Goal: Task Accomplishment & Management: Use online tool/utility

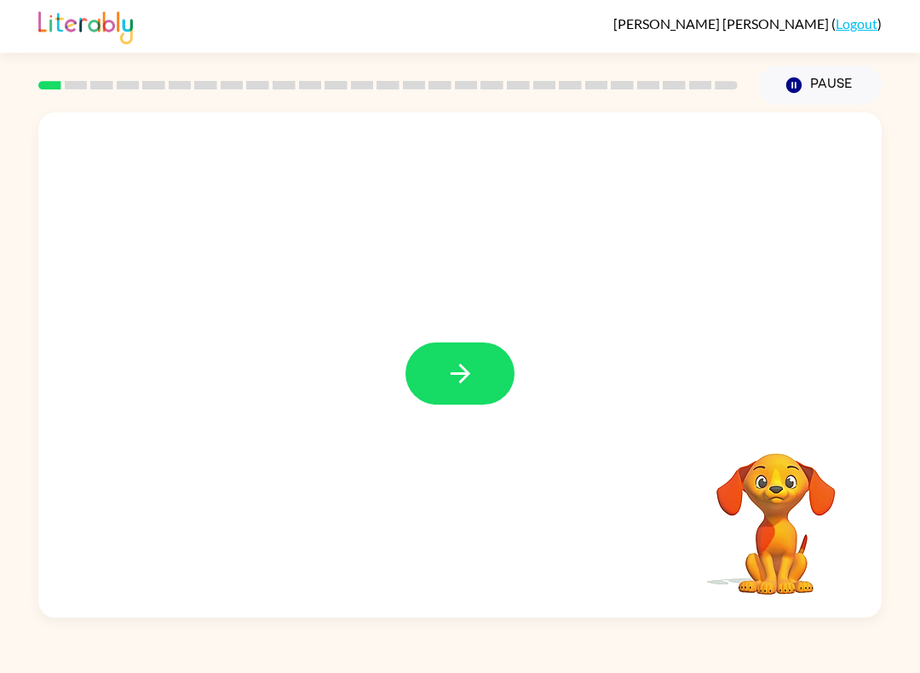
click at [491, 386] on button "button" at bounding box center [460, 374] width 109 height 62
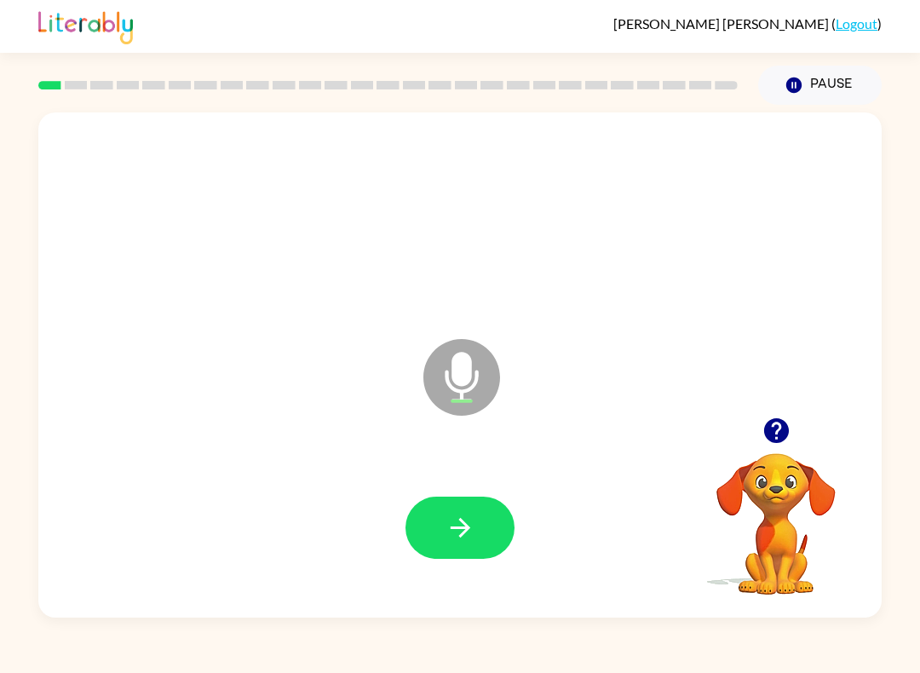
click at [459, 514] on icon "button" at bounding box center [461, 528] width 30 height 30
click at [444, 503] on button "button" at bounding box center [460, 528] width 109 height 62
click at [461, 524] on icon "button" at bounding box center [461, 528] width 30 height 30
click at [471, 539] on icon "button" at bounding box center [461, 528] width 30 height 30
click at [458, 520] on icon "button" at bounding box center [461, 528] width 30 height 30
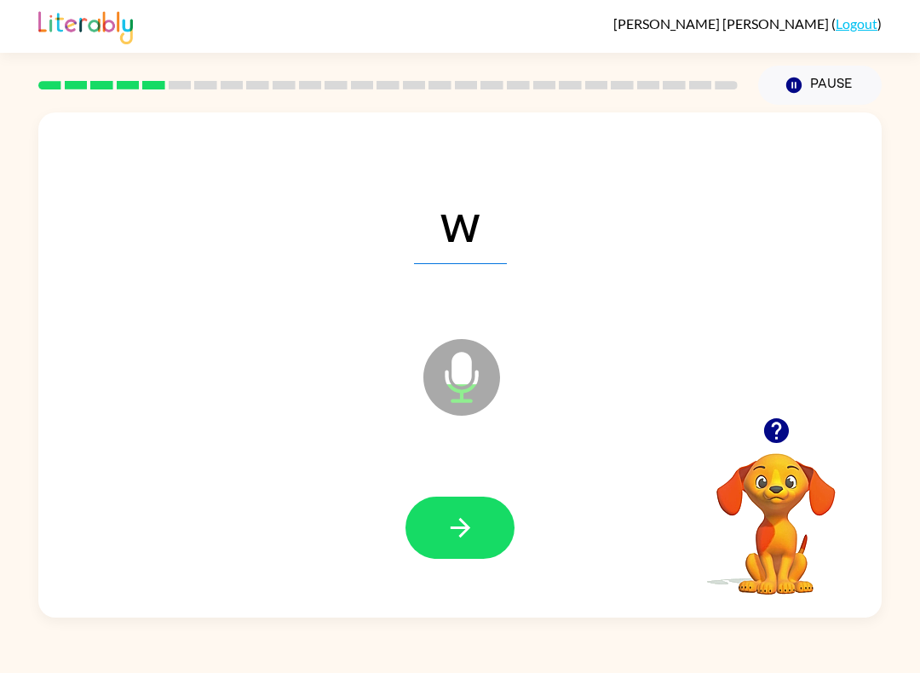
click at [459, 530] on icon "button" at bounding box center [461, 528] width 30 height 30
click at [458, 533] on icon "button" at bounding box center [461, 528] width 30 height 30
click at [465, 542] on icon "button" at bounding box center [461, 528] width 30 height 30
click at [457, 536] on icon "button" at bounding box center [461, 528] width 30 height 30
click at [462, 540] on icon "button" at bounding box center [461, 528] width 30 height 30
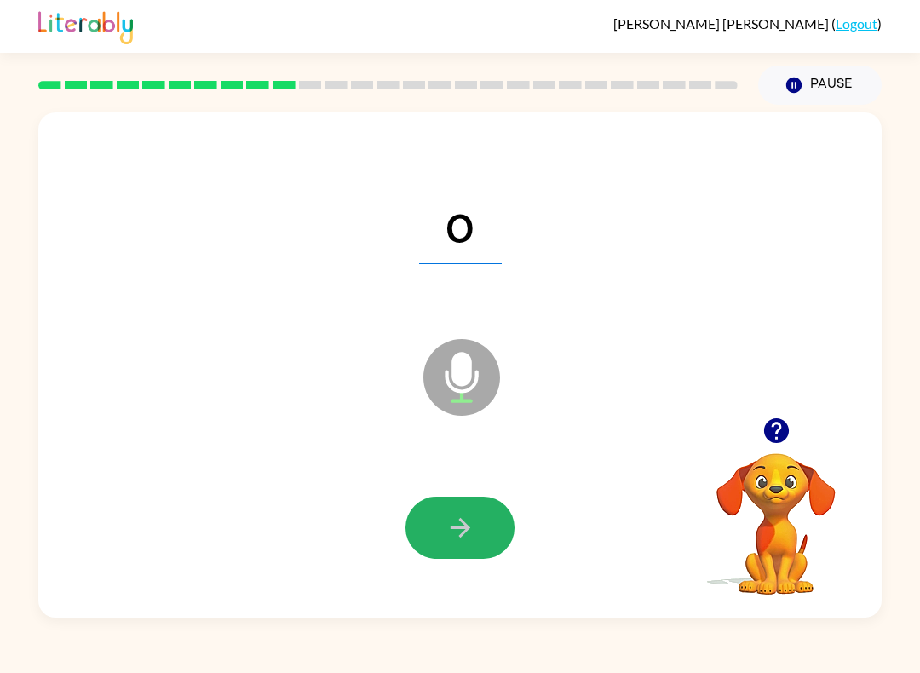
click at [458, 529] on icon "button" at bounding box center [460, 528] width 20 height 20
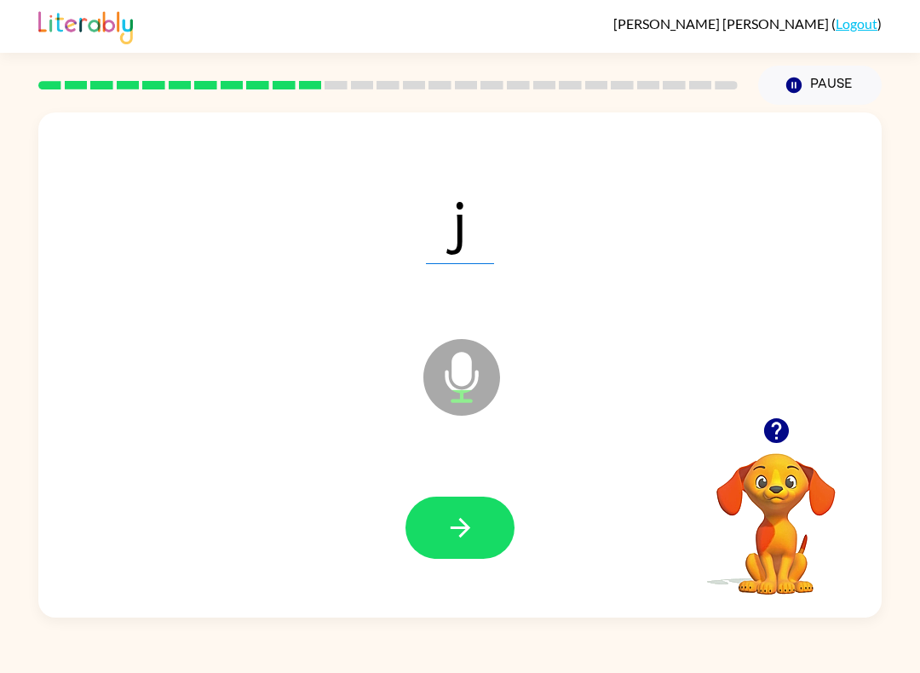
click at [457, 527] on icon "button" at bounding box center [461, 528] width 30 height 30
click at [453, 516] on icon "button" at bounding box center [461, 528] width 30 height 30
click at [454, 532] on icon "button" at bounding box center [461, 528] width 30 height 30
click at [476, 541] on button "button" at bounding box center [460, 528] width 109 height 62
click at [188, 597] on div at bounding box center [460, 528] width 810 height 146
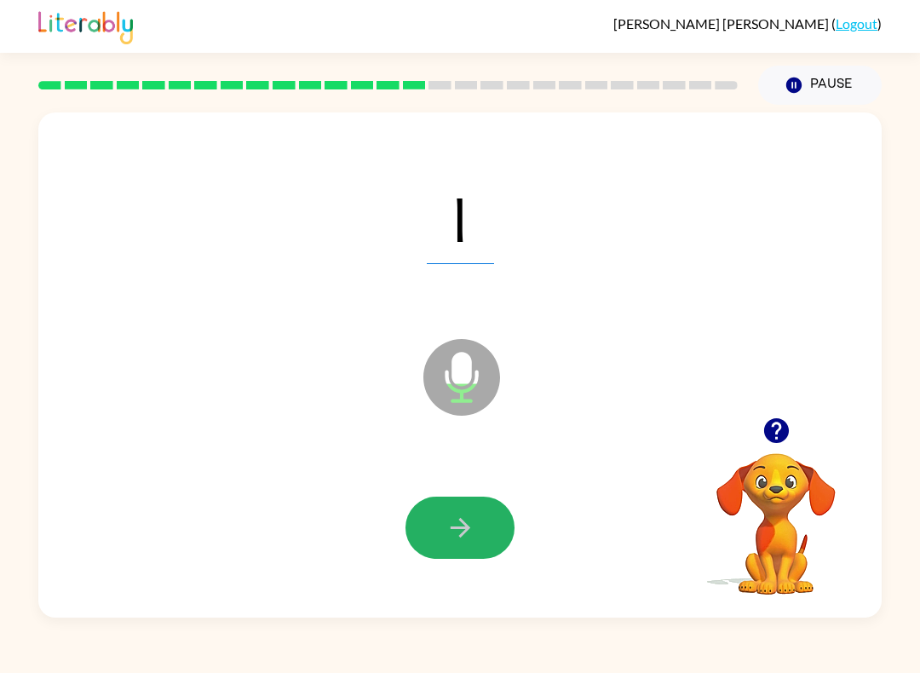
click at [433, 520] on button "button" at bounding box center [460, 528] width 109 height 62
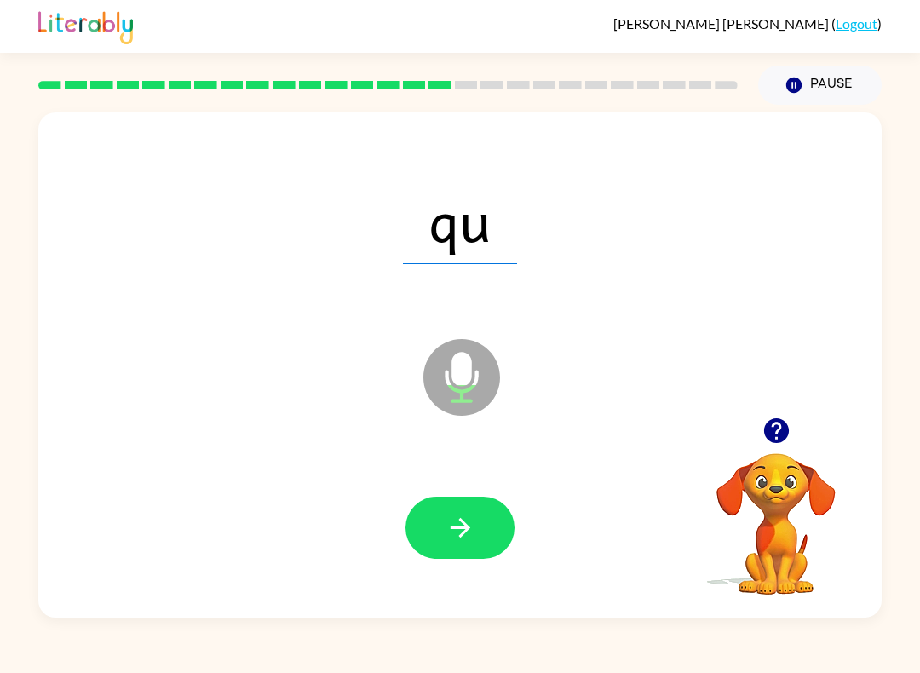
click at [434, 516] on button "button" at bounding box center [460, 528] width 109 height 62
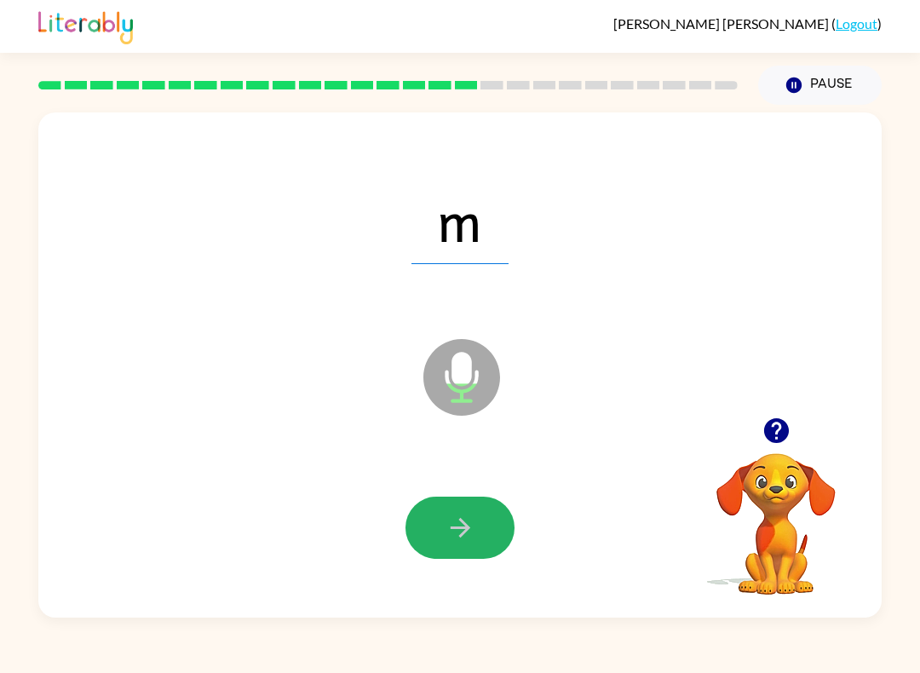
click at [435, 512] on button "button" at bounding box center [460, 528] width 109 height 62
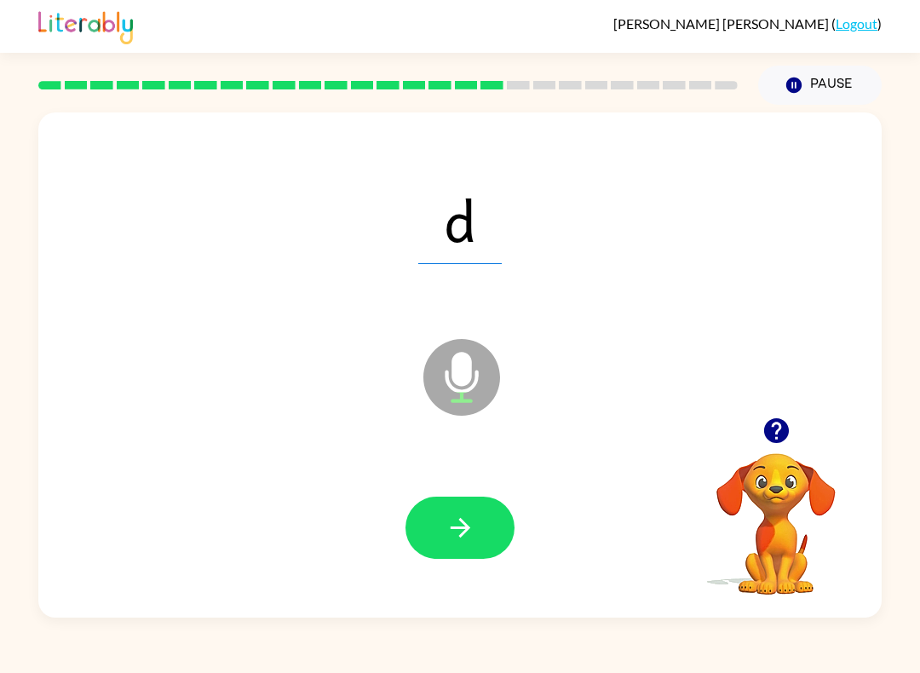
click at [434, 524] on button "button" at bounding box center [460, 528] width 109 height 62
click at [430, 518] on button "button" at bounding box center [460, 528] width 109 height 62
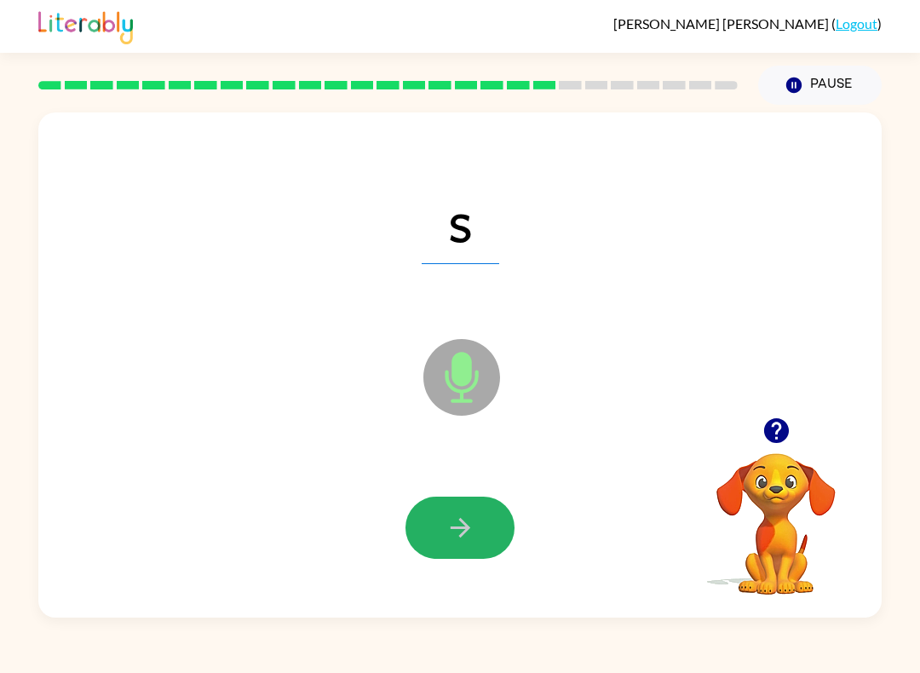
click at [432, 524] on button "button" at bounding box center [460, 528] width 109 height 62
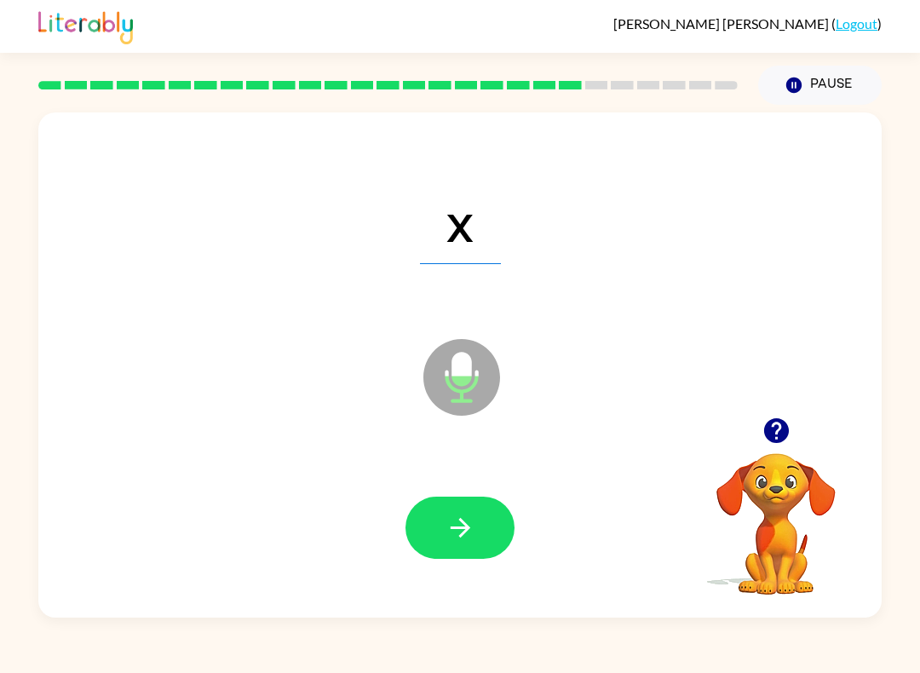
click at [442, 526] on button "button" at bounding box center [460, 528] width 109 height 62
click at [437, 526] on button "button" at bounding box center [460, 528] width 109 height 62
click at [441, 522] on button "button" at bounding box center [460, 528] width 109 height 62
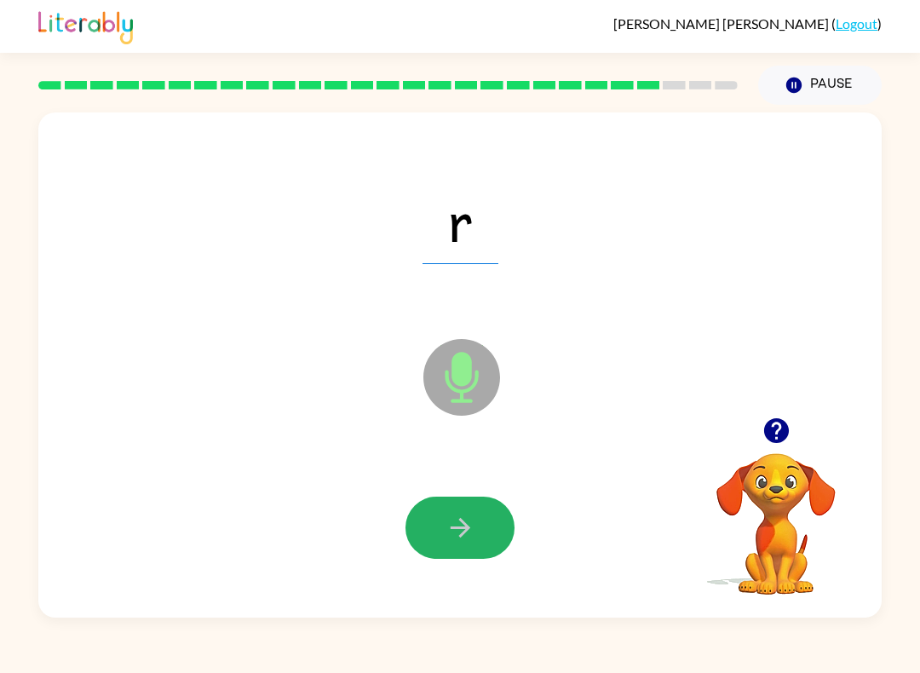
click at [431, 517] on button "button" at bounding box center [460, 528] width 109 height 62
click at [427, 510] on button "button" at bounding box center [460, 528] width 109 height 62
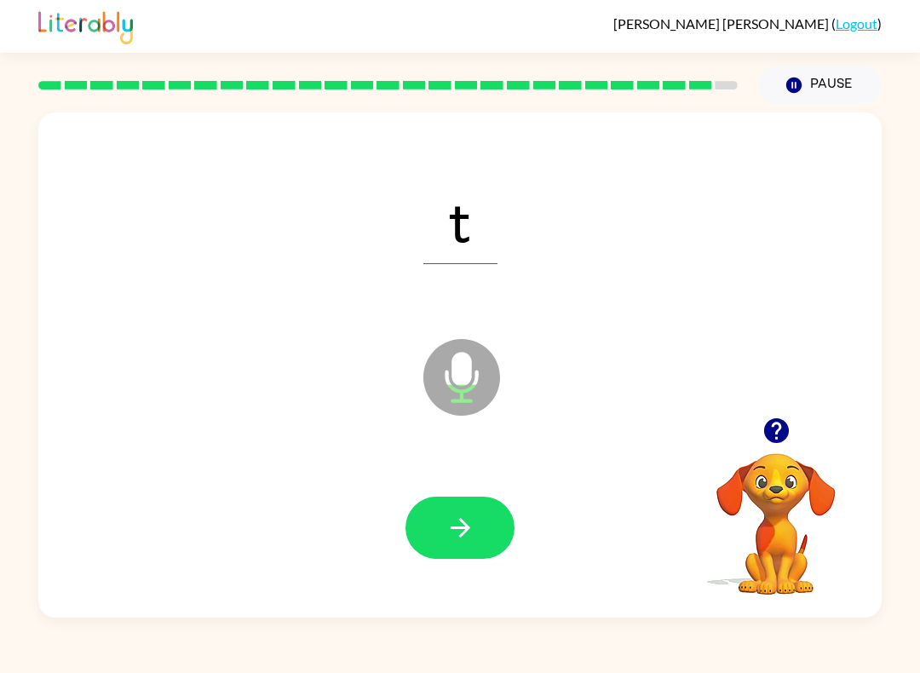
click at [429, 522] on button "button" at bounding box center [460, 528] width 109 height 62
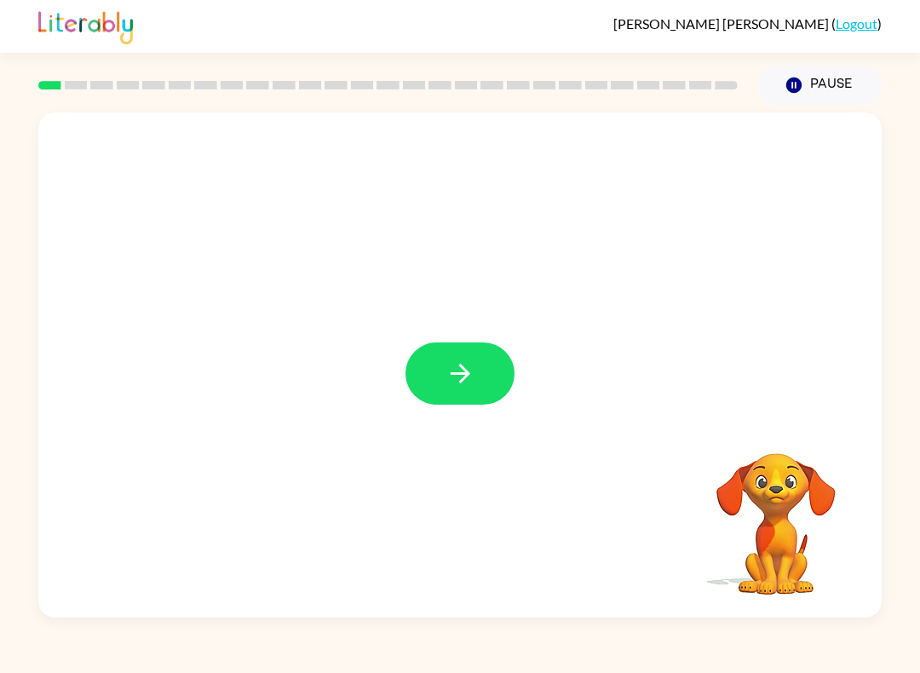
click at [450, 389] on button "button" at bounding box center [460, 374] width 109 height 62
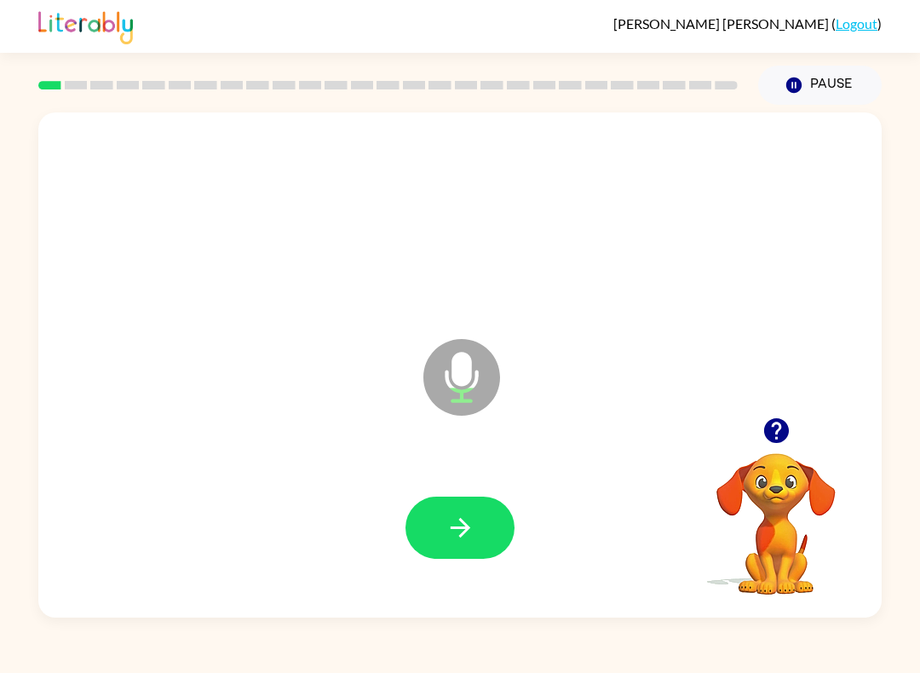
click at [453, 528] on icon "button" at bounding box center [460, 528] width 20 height 20
click at [473, 531] on icon "button" at bounding box center [461, 528] width 30 height 30
click at [447, 517] on icon "button" at bounding box center [461, 528] width 30 height 30
click at [444, 512] on button "button" at bounding box center [460, 528] width 109 height 62
click at [457, 506] on button "button" at bounding box center [460, 528] width 109 height 62
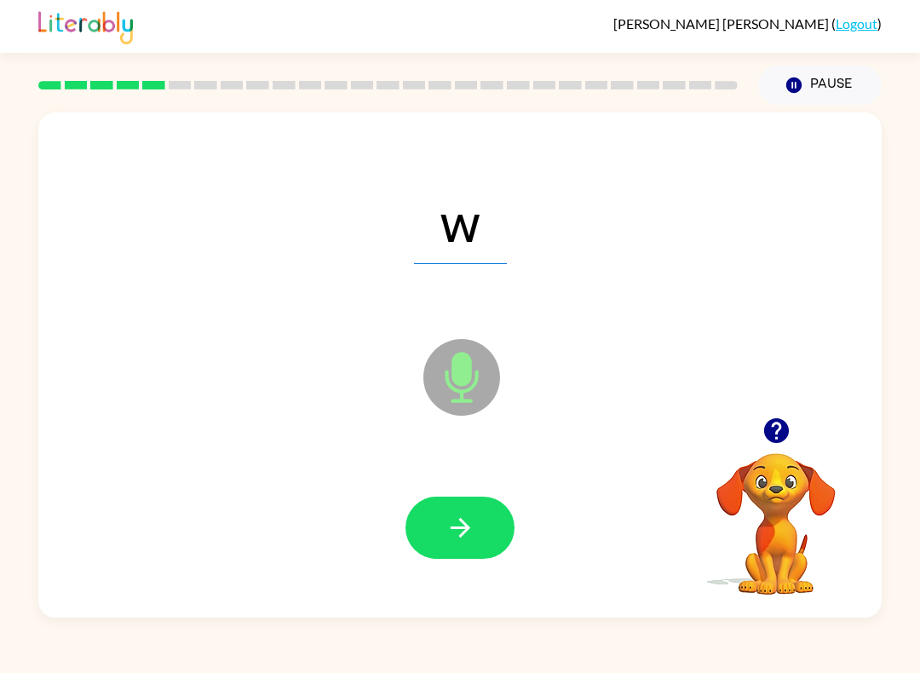
click at [452, 527] on icon "button" at bounding box center [461, 528] width 30 height 30
click at [441, 519] on button "button" at bounding box center [460, 528] width 109 height 62
click at [446, 521] on icon "button" at bounding box center [461, 528] width 30 height 30
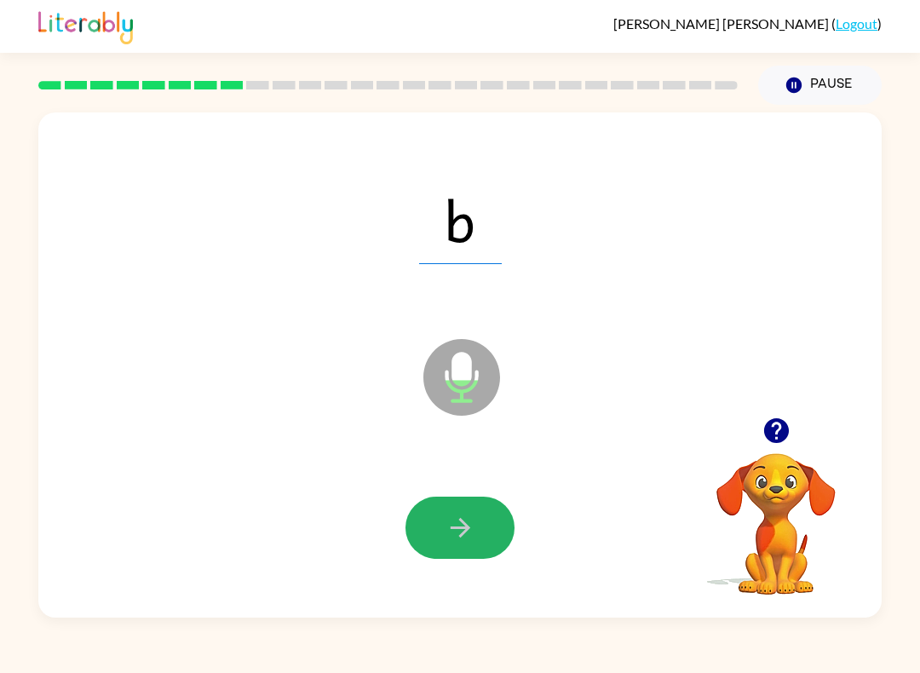
click at [439, 522] on button "button" at bounding box center [460, 528] width 109 height 62
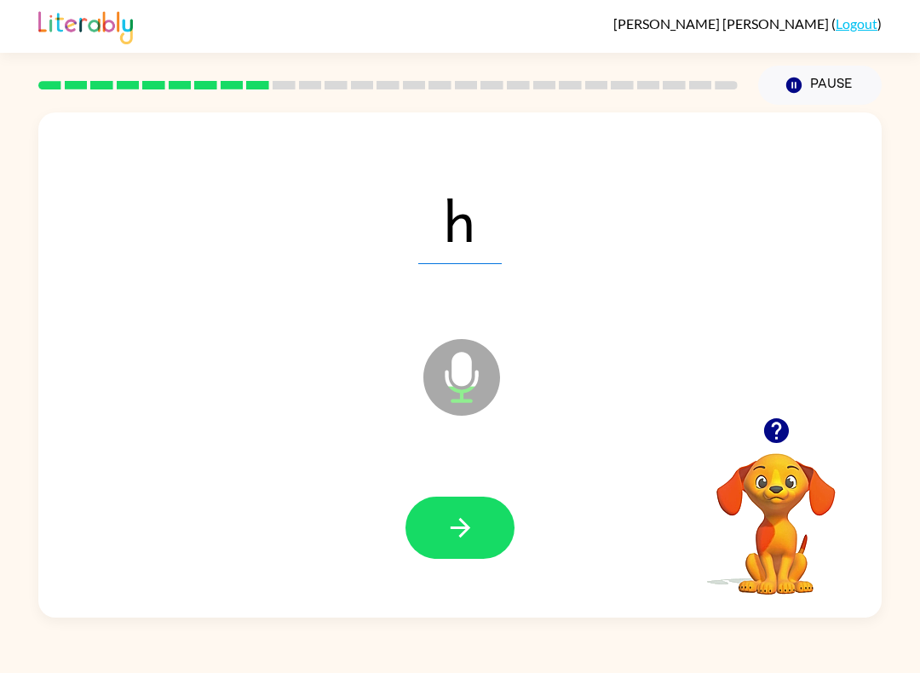
click at [438, 527] on button "button" at bounding box center [460, 528] width 109 height 62
click at [435, 528] on button "button" at bounding box center [460, 528] width 109 height 62
click at [435, 534] on button "button" at bounding box center [460, 528] width 109 height 62
click at [434, 525] on button "button" at bounding box center [460, 528] width 109 height 62
click at [429, 532] on button "button" at bounding box center [460, 528] width 109 height 62
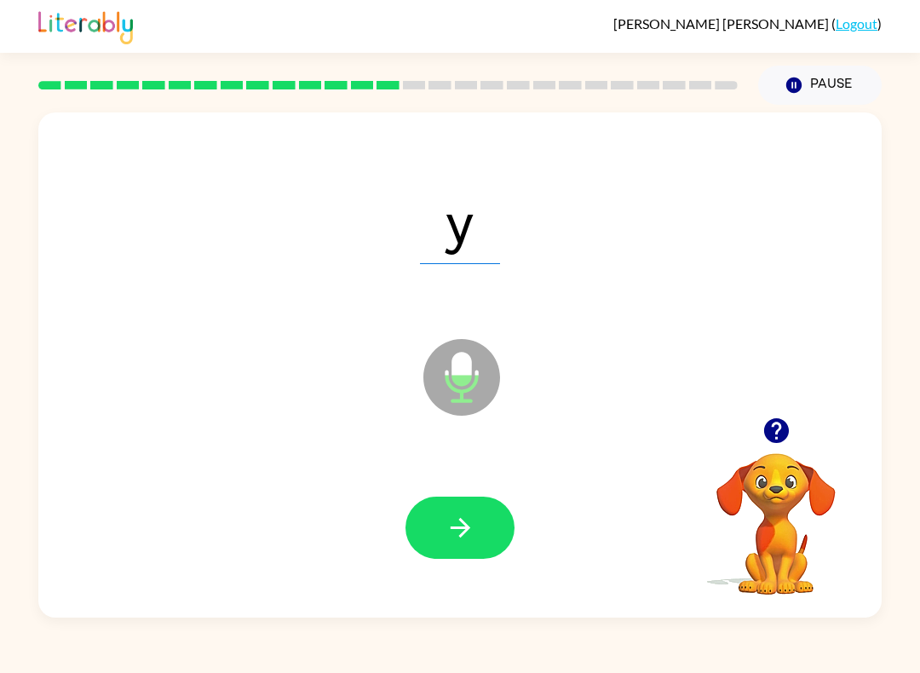
click at [433, 537] on button "button" at bounding box center [460, 528] width 109 height 62
click at [435, 533] on button "button" at bounding box center [460, 528] width 109 height 62
click at [458, 530] on icon "button" at bounding box center [461, 528] width 30 height 30
click at [435, 522] on button "button" at bounding box center [460, 528] width 109 height 62
click at [444, 531] on button "button" at bounding box center [460, 528] width 109 height 62
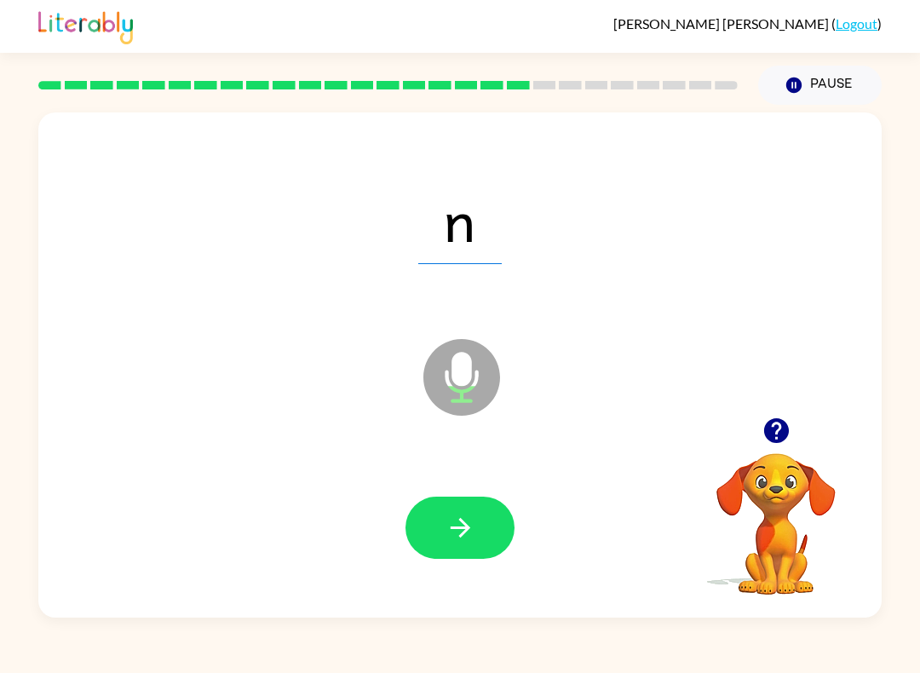
click at [439, 528] on button "button" at bounding box center [460, 528] width 109 height 62
click at [441, 530] on button "button" at bounding box center [460, 528] width 109 height 62
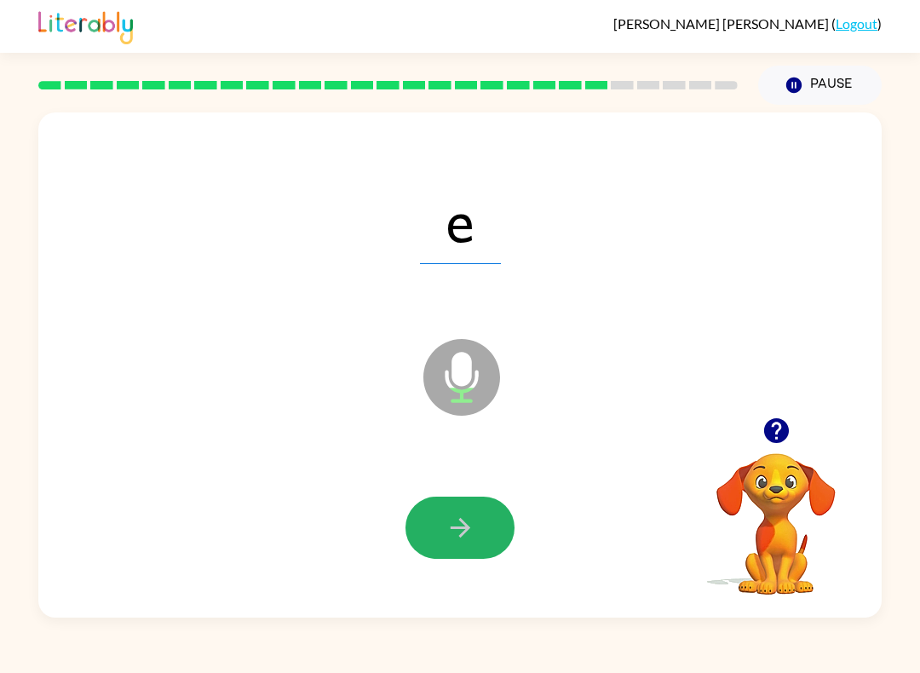
click at [440, 535] on button "button" at bounding box center [460, 528] width 109 height 62
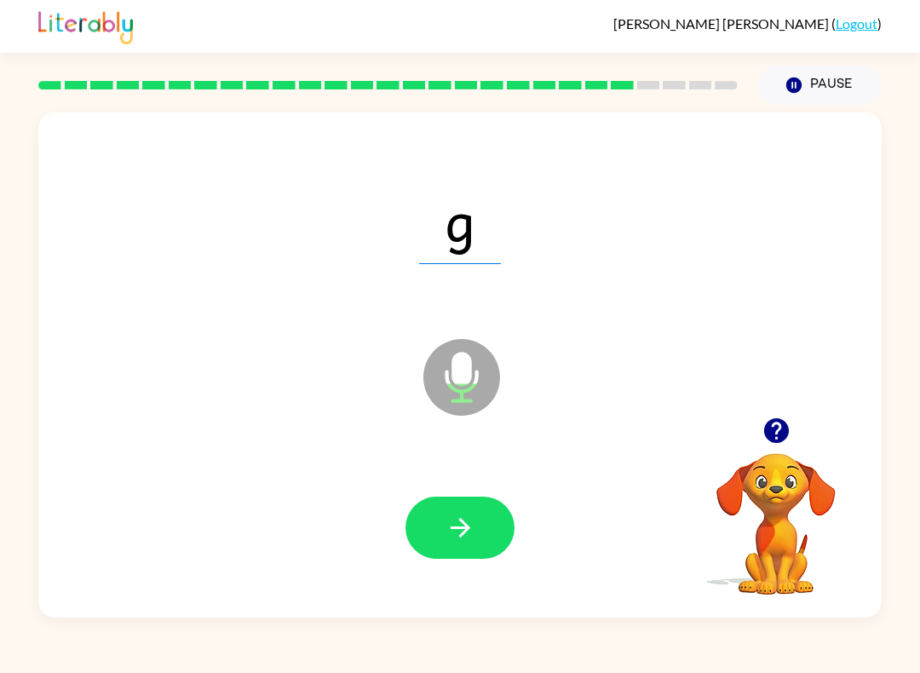
click at [438, 533] on button "button" at bounding box center [460, 528] width 109 height 62
click at [437, 531] on button "button" at bounding box center [460, 528] width 109 height 62
click at [436, 526] on button "button" at bounding box center [460, 528] width 109 height 62
click at [440, 527] on button "button" at bounding box center [460, 528] width 109 height 62
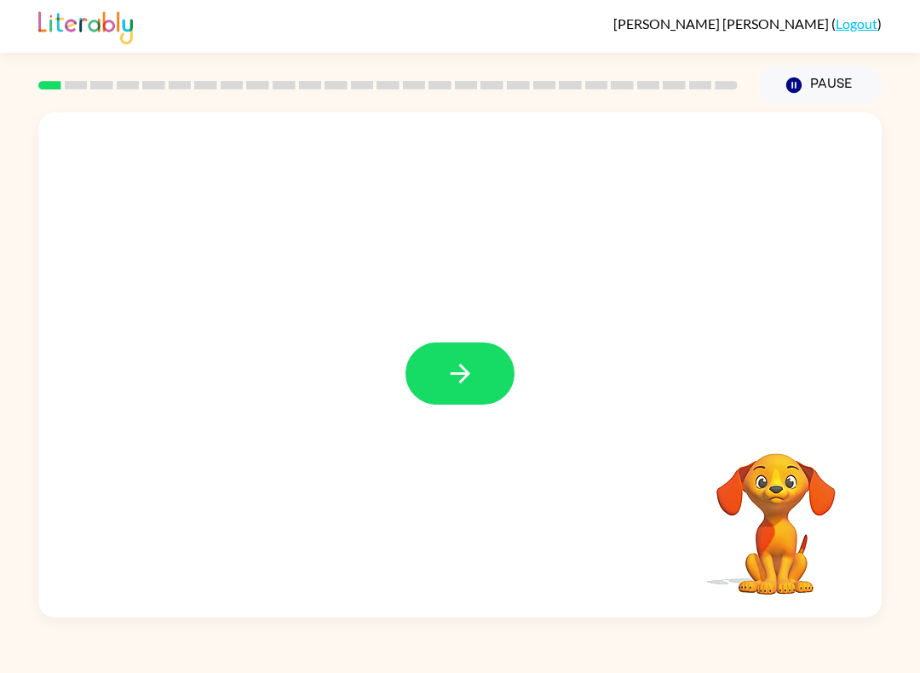
click at [470, 352] on button "button" at bounding box center [460, 374] width 109 height 62
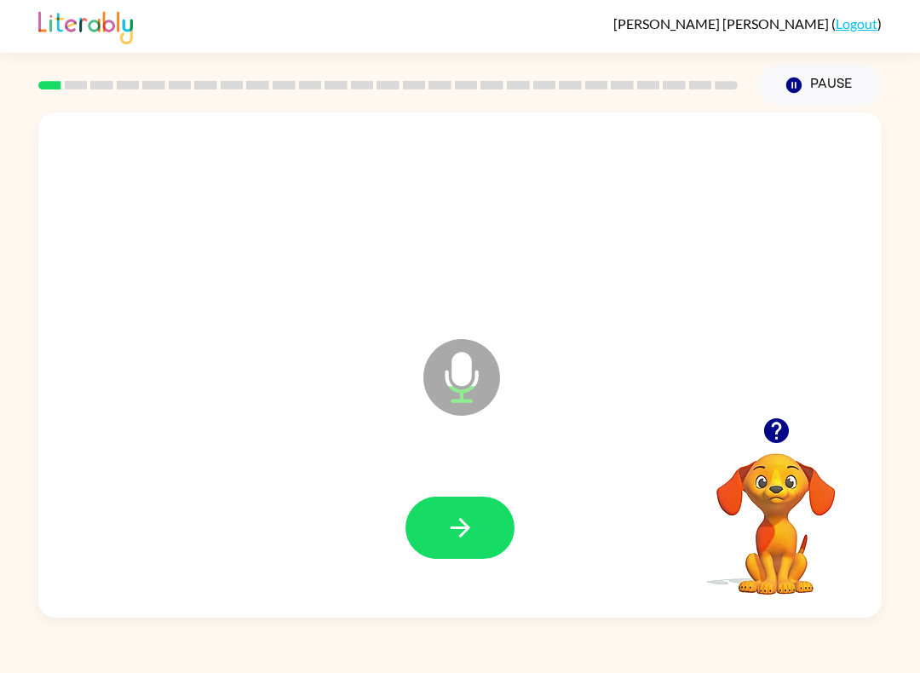
click at [463, 538] on icon "button" at bounding box center [461, 528] width 30 height 30
click at [464, 528] on icon "button" at bounding box center [460, 528] width 20 height 20
click at [452, 528] on icon "button" at bounding box center [460, 528] width 20 height 20
click at [468, 524] on icon "button" at bounding box center [461, 528] width 30 height 30
click at [453, 522] on icon "button" at bounding box center [461, 528] width 30 height 30
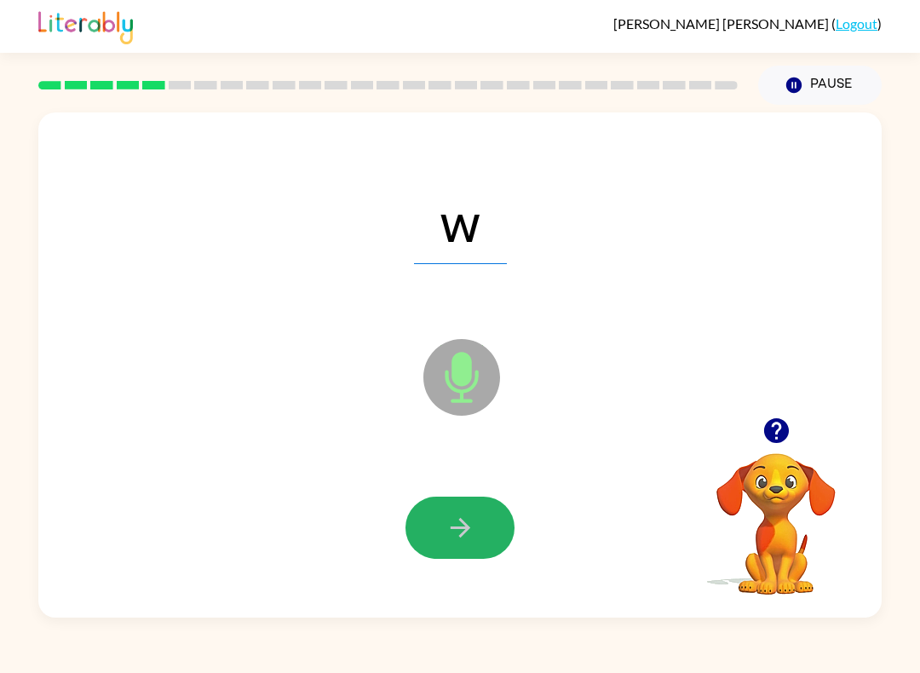
click at [447, 525] on icon "button" at bounding box center [461, 528] width 30 height 30
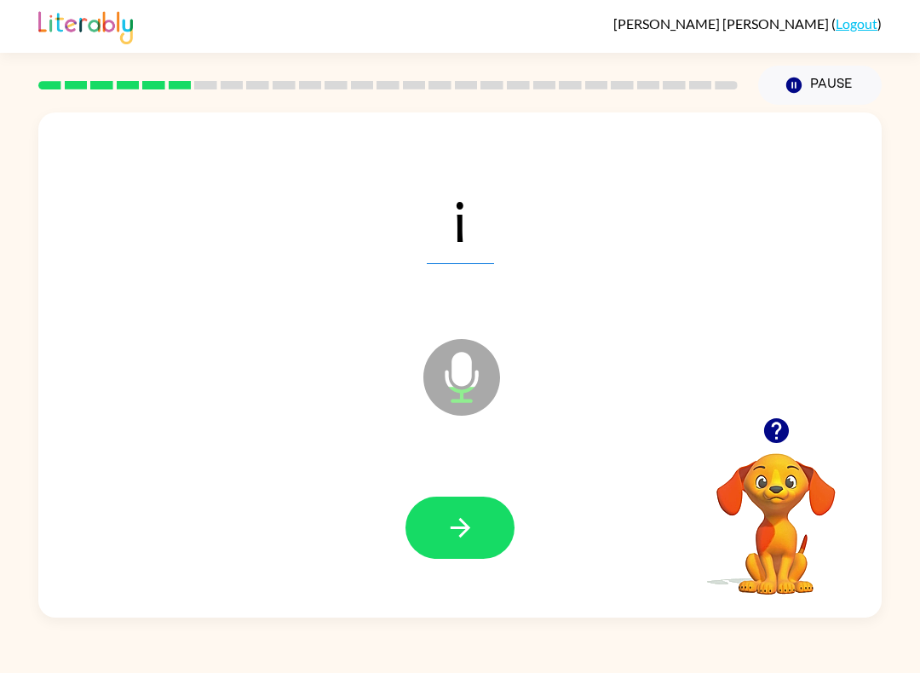
click at [453, 519] on icon "button" at bounding box center [461, 528] width 30 height 30
click at [455, 516] on icon "button" at bounding box center [461, 528] width 30 height 30
click at [443, 521] on button "button" at bounding box center [460, 528] width 109 height 62
click at [455, 527] on icon "button" at bounding box center [461, 528] width 30 height 30
click at [441, 522] on button "button" at bounding box center [460, 528] width 109 height 62
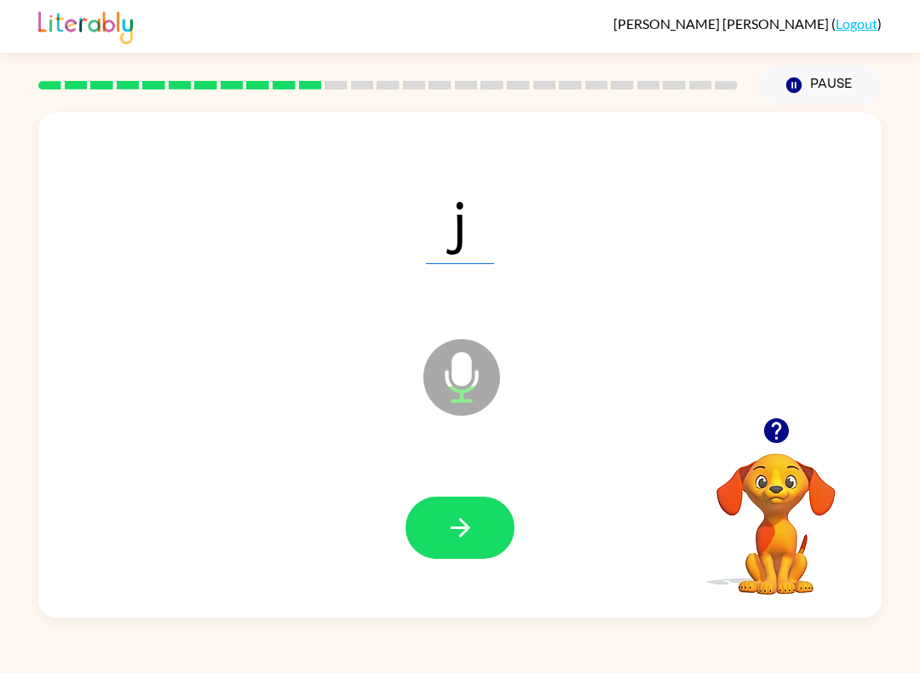
click at [449, 521] on icon "button" at bounding box center [461, 528] width 30 height 30
click at [451, 515] on icon "button" at bounding box center [461, 528] width 30 height 30
click at [454, 527] on icon "button" at bounding box center [461, 528] width 30 height 30
click at [448, 522] on icon "button" at bounding box center [461, 528] width 30 height 30
click at [453, 520] on icon "button" at bounding box center [461, 528] width 30 height 30
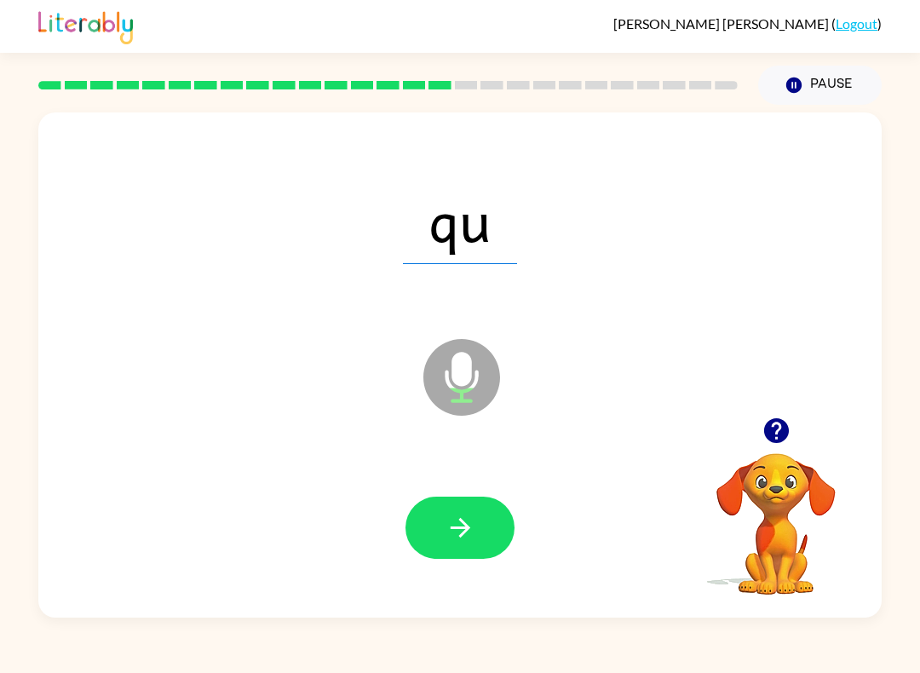
click at [452, 511] on button "button" at bounding box center [460, 528] width 109 height 62
click at [454, 527] on icon "button" at bounding box center [461, 528] width 30 height 30
click at [443, 522] on button "button" at bounding box center [460, 528] width 109 height 62
click at [446, 514] on icon "button" at bounding box center [461, 528] width 30 height 30
click at [453, 510] on button "button" at bounding box center [460, 528] width 109 height 62
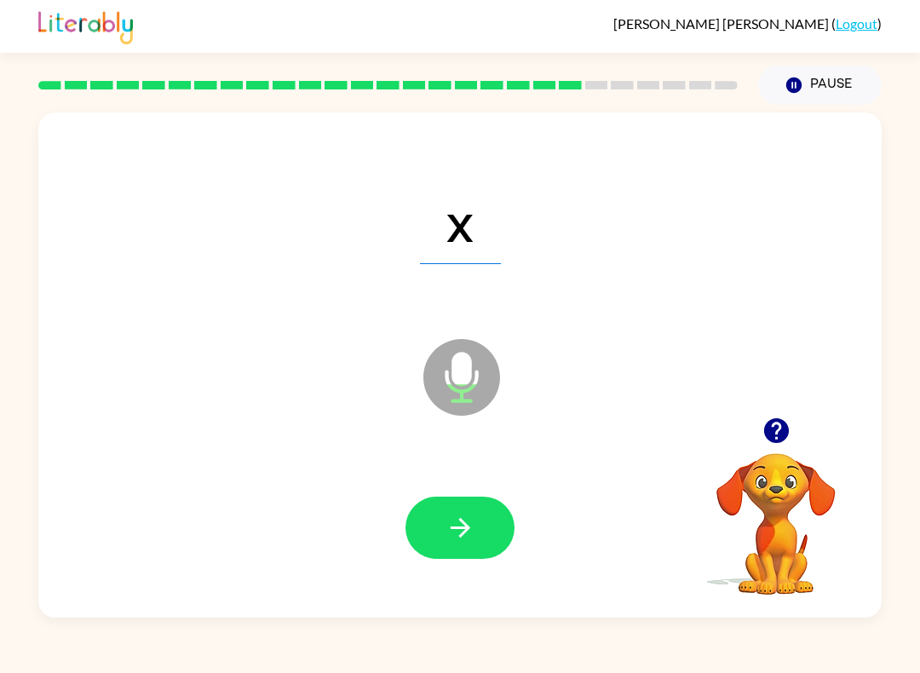
click at [438, 511] on button "button" at bounding box center [460, 528] width 109 height 62
click at [443, 523] on button "button" at bounding box center [460, 528] width 109 height 62
click at [446, 522] on icon "button" at bounding box center [461, 528] width 30 height 30
click at [438, 514] on button "button" at bounding box center [460, 528] width 109 height 62
click at [441, 519] on button "button" at bounding box center [460, 528] width 109 height 62
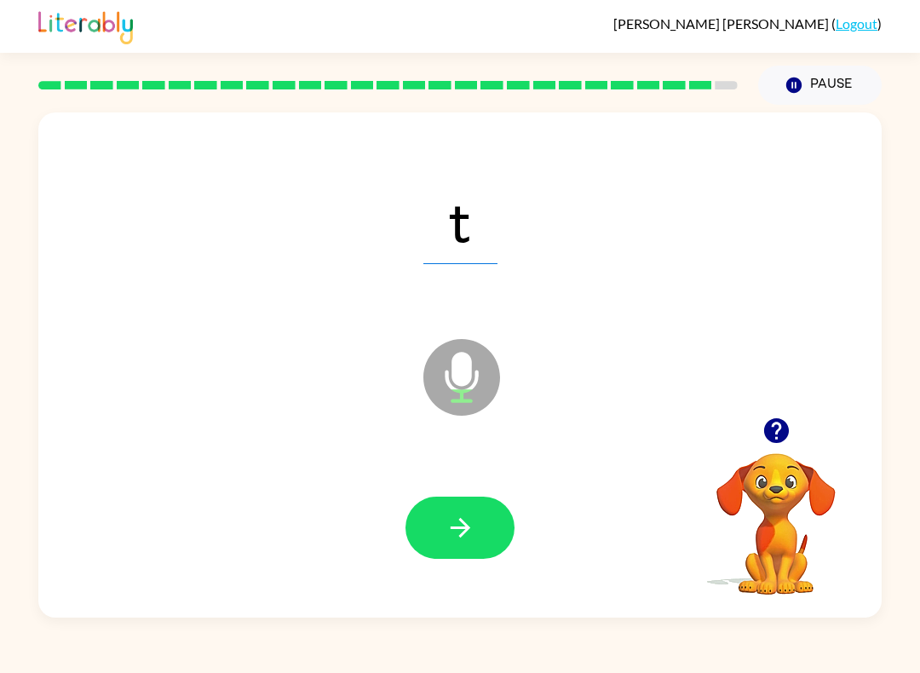
click at [449, 528] on icon "button" at bounding box center [461, 528] width 30 height 30
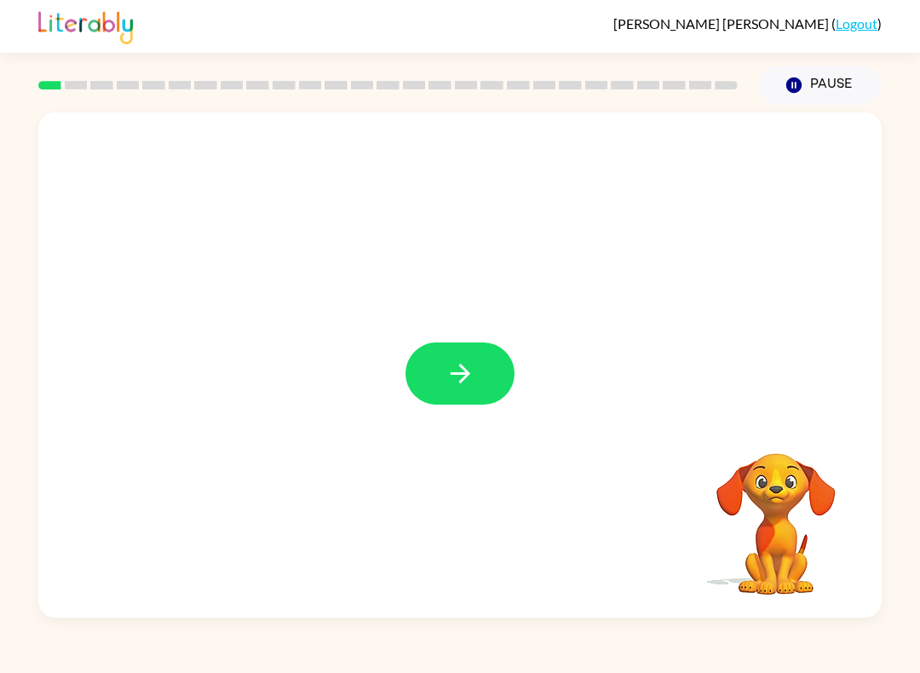
click at [466, 371] on icon "button" at bounding box center [460, 374] width 20 height 20
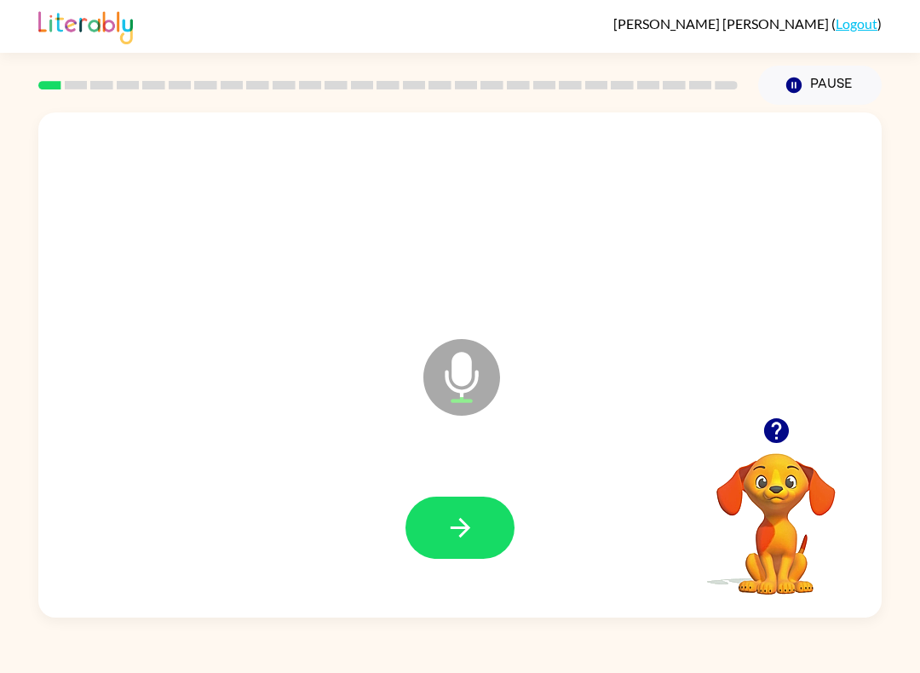
click at [435, 513] on button "button" at bounding box center [460, 528] width 109 height 62
click at [436, 514] on button "button" at bounding box center [460, 528] width 109 height 62
click at [447, 522] on icon "button" at bounding box center [461, 528] width 30 height 30
click at [459, 518] on icon "button" at bounding box center [461, 528] width 30 height 30
click at [460, 524] on icon "button" at bounding box center [461, 528] width 30 height 30
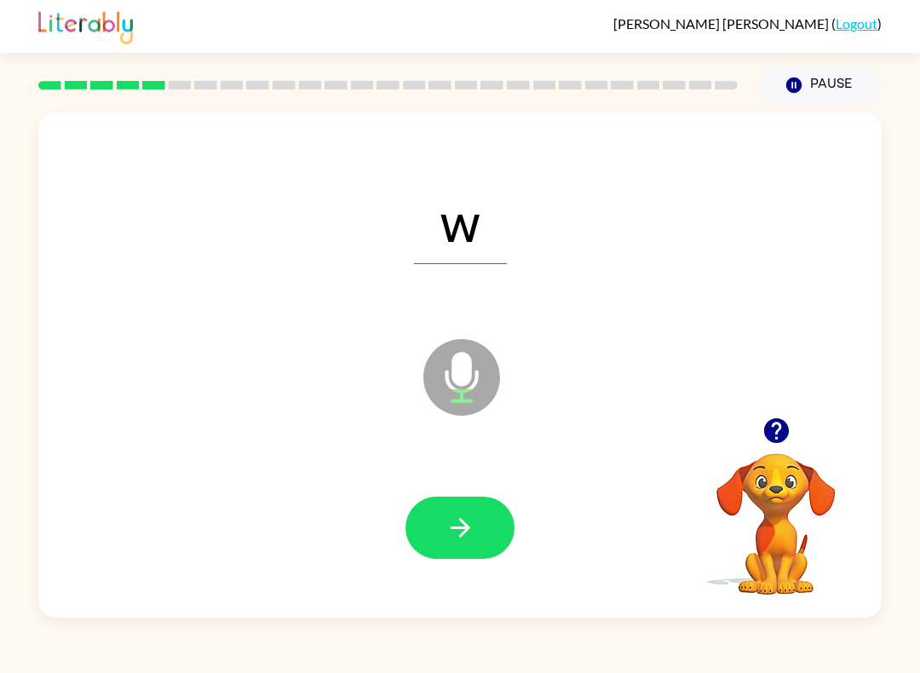
click at [481, 529] on button "button" at bounding box center [460, 528] width 109 height 62
click at [470, 522] on icon "button" at bounding box center [461, 528] width 30 height 30
click at [458, 528] on icon "button" at bounding box center [460, 528] width 20 height 20
click at [484, 537] on button "button" at bounding box center [460, 528] width 109 height 62
click at [447, 519] on icon "button" at bounding box center [461, 528] width 30 height 30
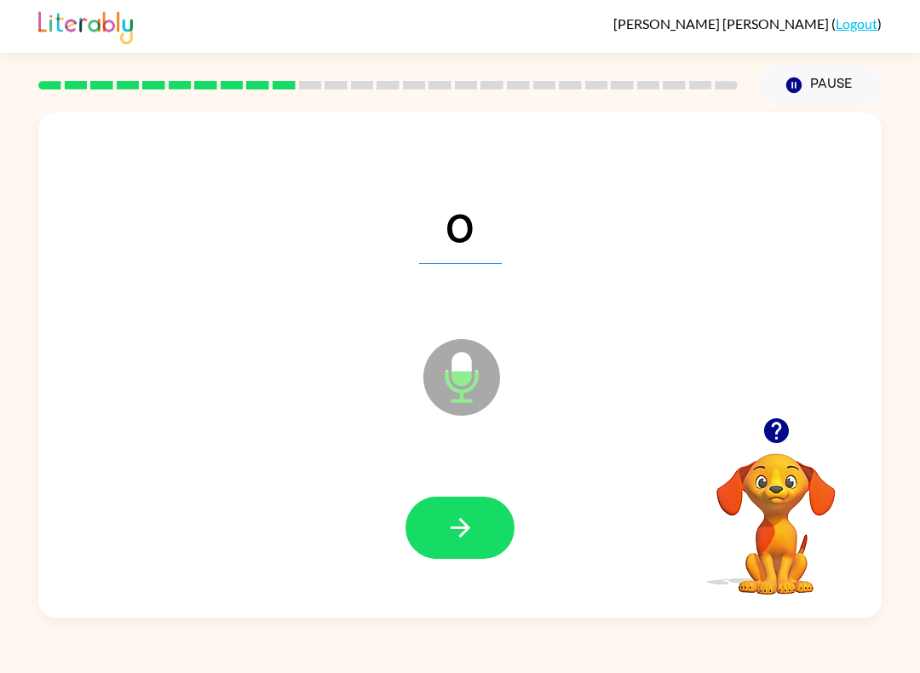
click at [438, 522] on button "button" at bounding box center [460, 528] width 109 height 62
click at [446, 519] on icon "button" at bounding box center [461, 528] width 30 height 30
click at [450, 520] on icon "button" at bounding box center [461, 528] width 30 height 30
click at [447, 529] on icon "button" at bounding box center [461, 528] width 30 height 30
click at [450, 505] on button "button" at bounding box center [460, 528] width 109 height 62
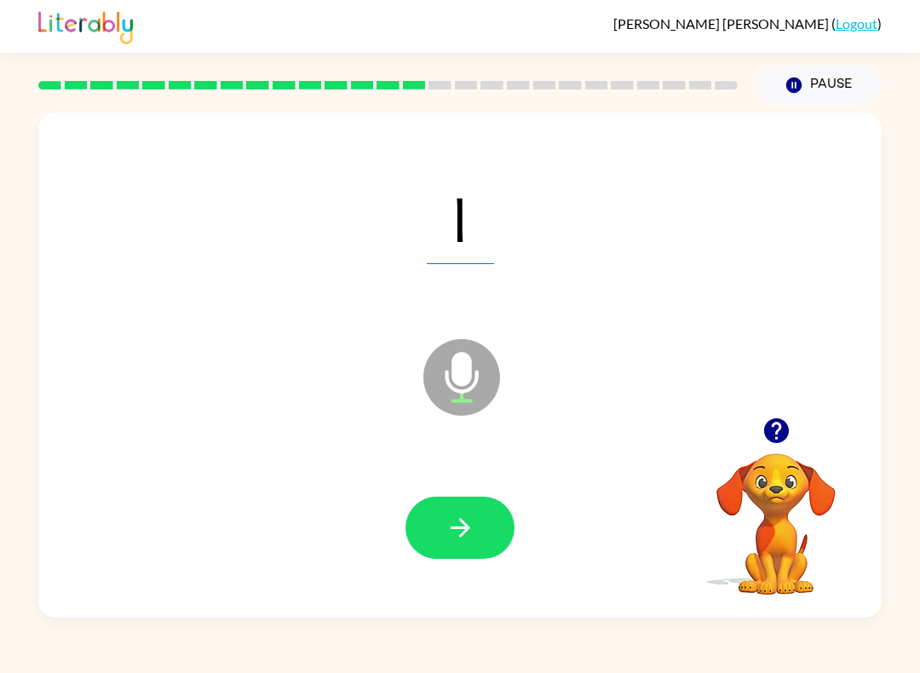
click at [452, 522] on icon "button" at bounding box center [461, 528] width 30 height 30
click at [437, 260] on span "qu" at bounding box center [460, 220] width 114 height 89
click at [475, 522] on icon "button" at bounding box center [461, 528] width 30 height 30
click at [441, 513] on button "button" at bounding box center [460, 528] width 109 height 62
click at [462, 526] on icon "button" at bounding box center [461, 528] width 30 height 30
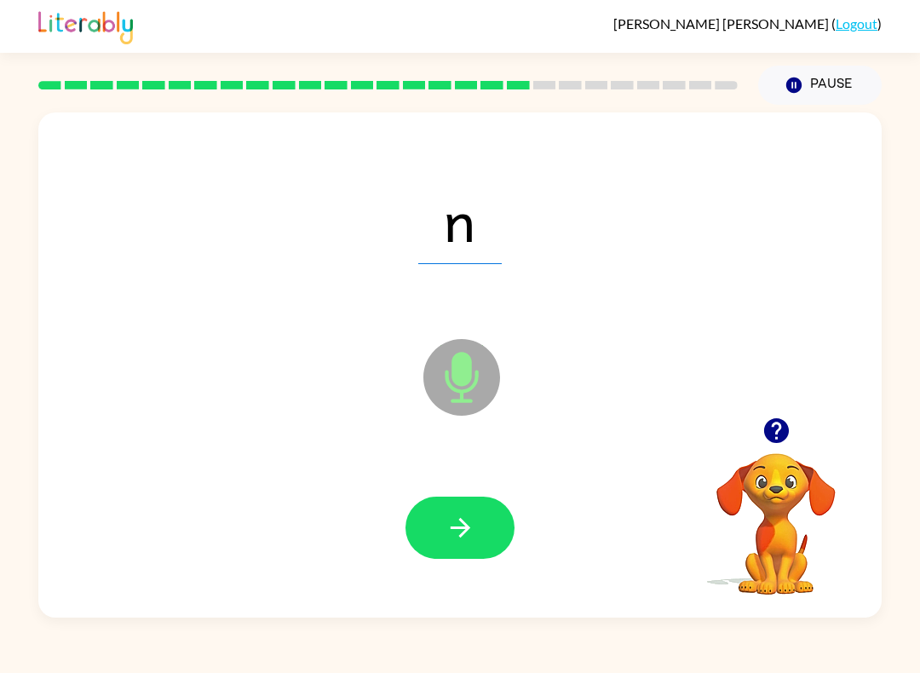
click at [453, 542] on icon "button" at bounding box center [461, 528] width 30 height 30
click at [449, 527] on icon "button" at bounding box center [461, 528] width 30 height 30
click at [461, 524] on icon "button" at bounding box center [461, 528] width 30 height 30
click at [461, 522] on icon "button" at bounding box center [460, 528] width 20 height 20
click at [471, 506] on button "button" at bounding box center [460, 528] width 109 height 62
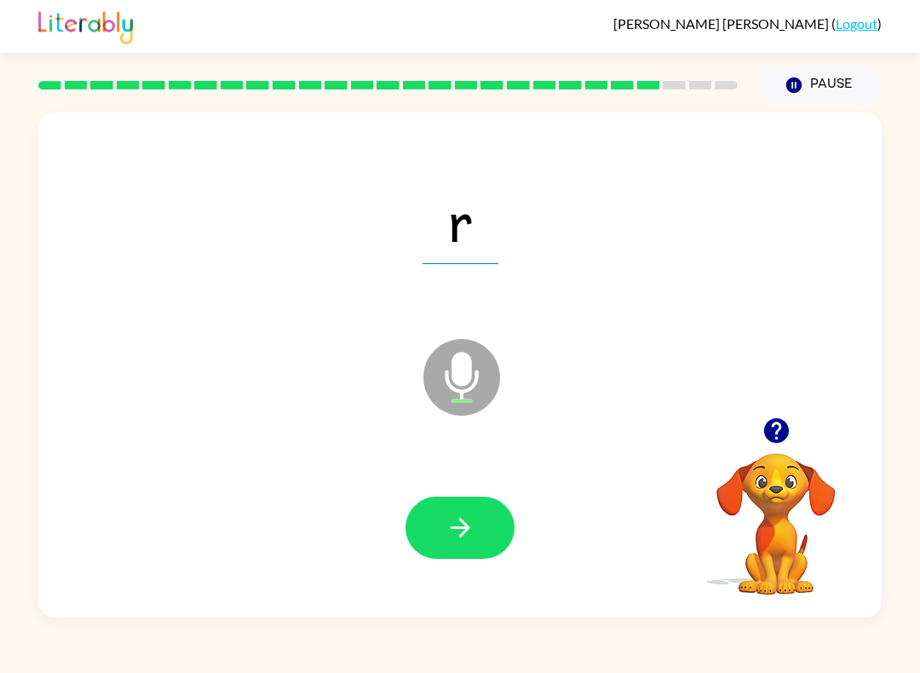
click at [457, 527] on icon "button" at bounding box center [461, 528] width 30 height 30
click at [459, 530] on icon "button" at bounding box center [461, 528] width 30 height 30
click at [458, 514] on icon "button" at bounding box center [461, 528] width 30 height 30
